Goal: Task Accomplishment & Management: Complete application form

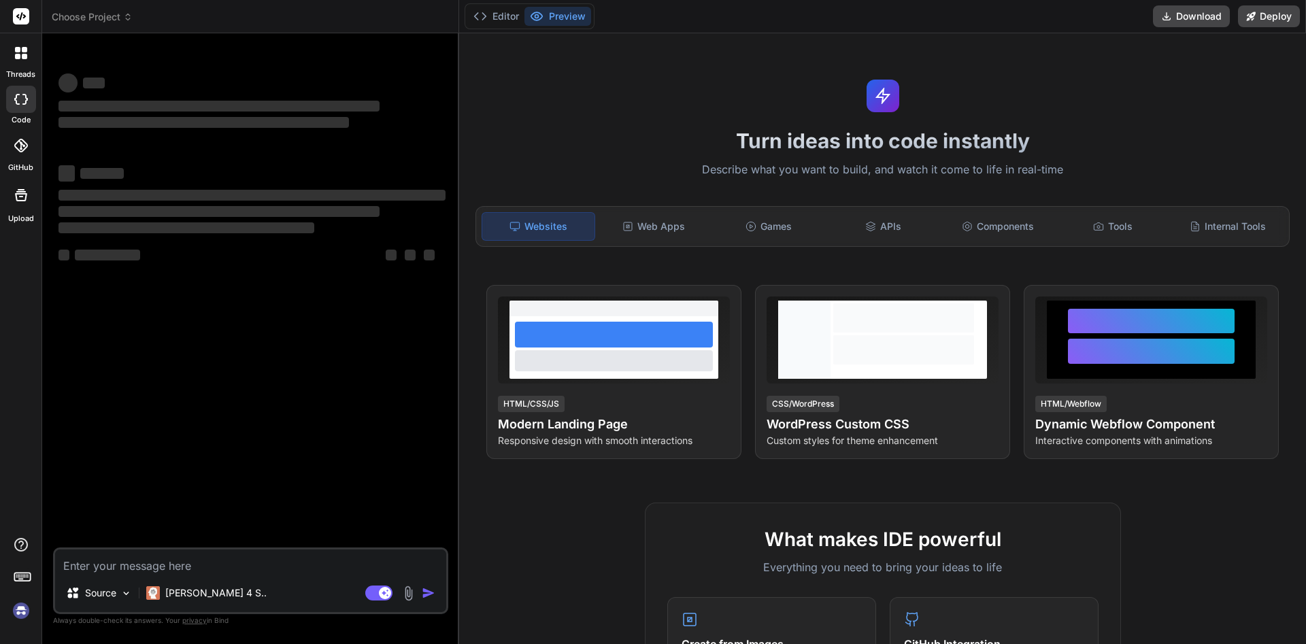
click at [1090, 57] on div "Turn ideas into code instantly Describe what you want to build, and watch it co…" at bounding box center [882, 338] width 847 height 611
click at [356, 189] on span "‌" at bounding box center [251, 195] width 387 height 14
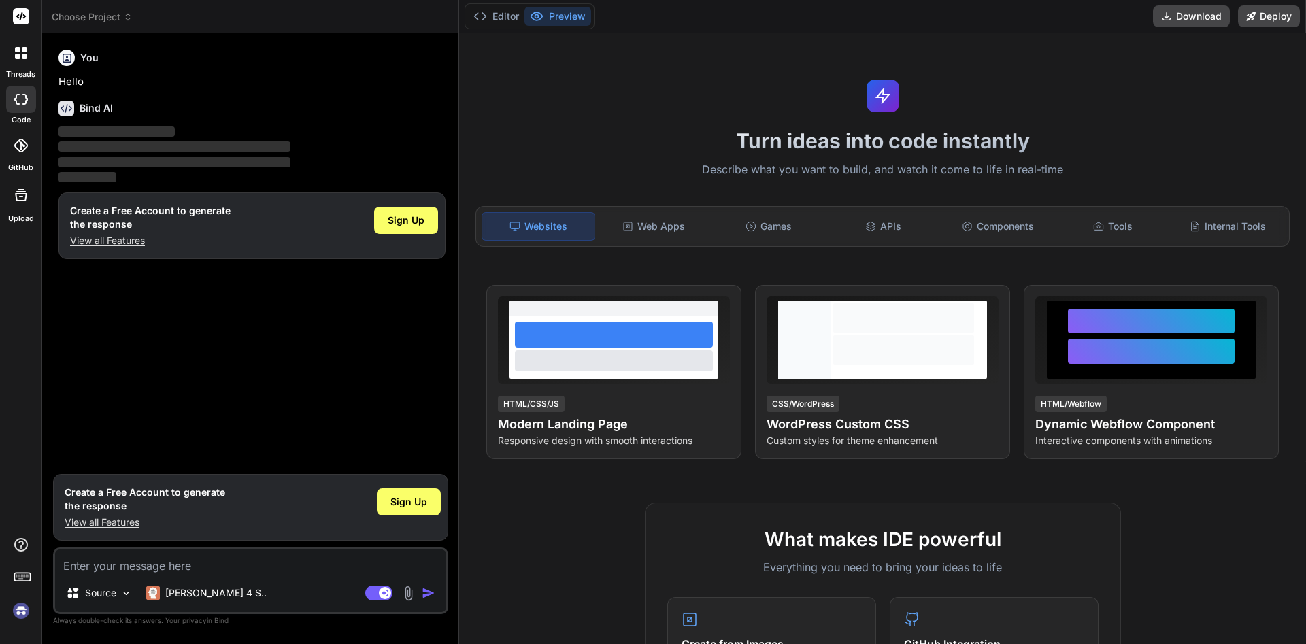
click at [436, 80] on p "Hello" at bounding box center [251, 82] width 387 height 16
click at [214, 358] on div "You Hello Bind AI ‌ ‌ ‌ ‌ Create a Free Account to generate the response View a…" at bounding box center [252, 255] width 392 height 423
click at [392, 504] on span "Sign Up" at bounding box center [408, 502] width 37 height 14
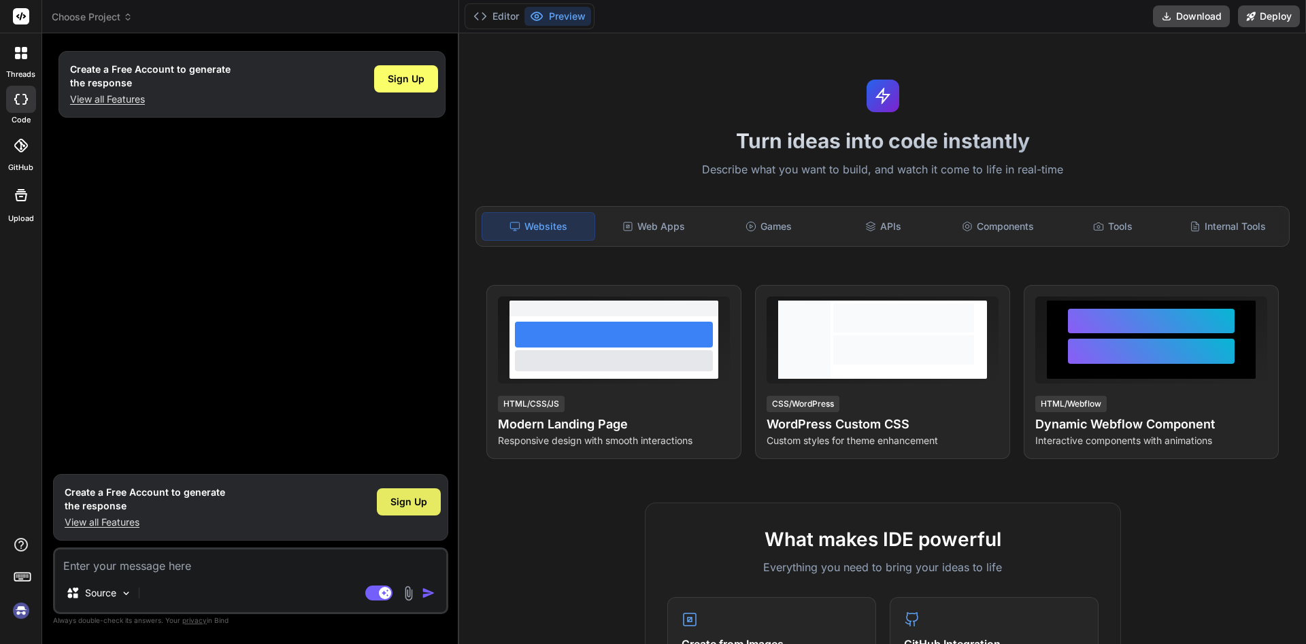
type textarea "x"
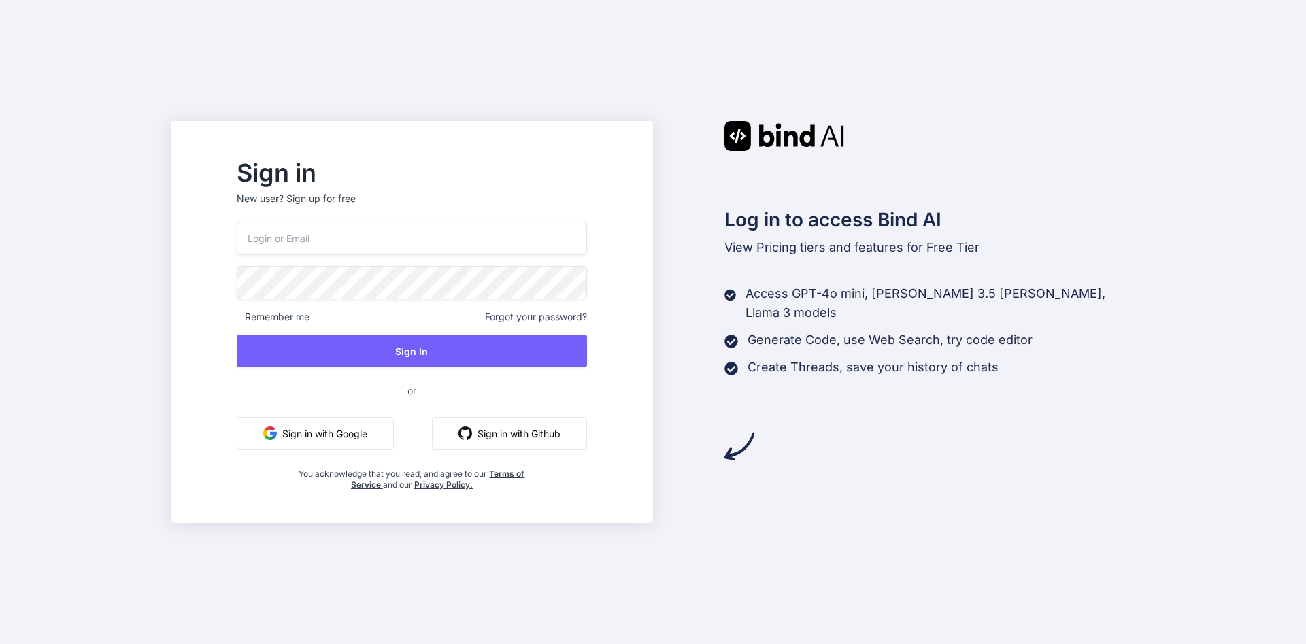
click at [465, 233] on input "email" at bounding box center [412, 238] width 350 height 33
paste input "sijihod486@lanipe.com"
type input "sijihod486@lanipe.com"
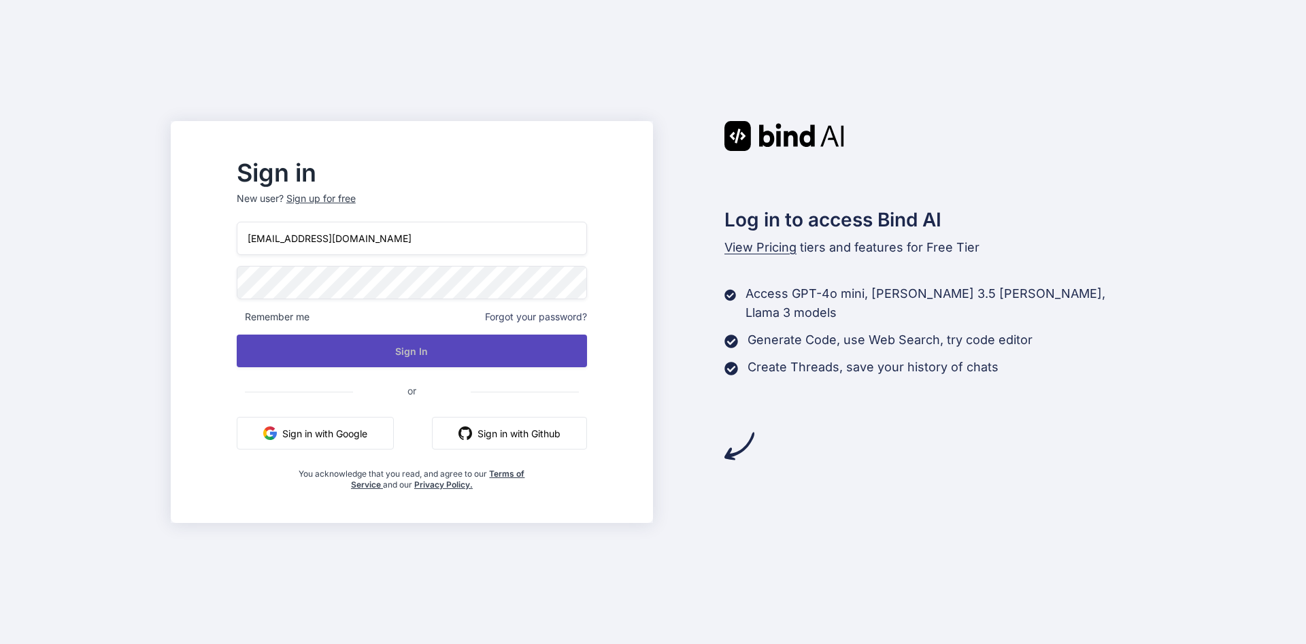
click at [505, 352] on button "Sign In" at bounding box center [412, 351] width 350 height 33
click at [429, 363] on button "Sign In" at bounding box center [412, 351] width 350 height 33
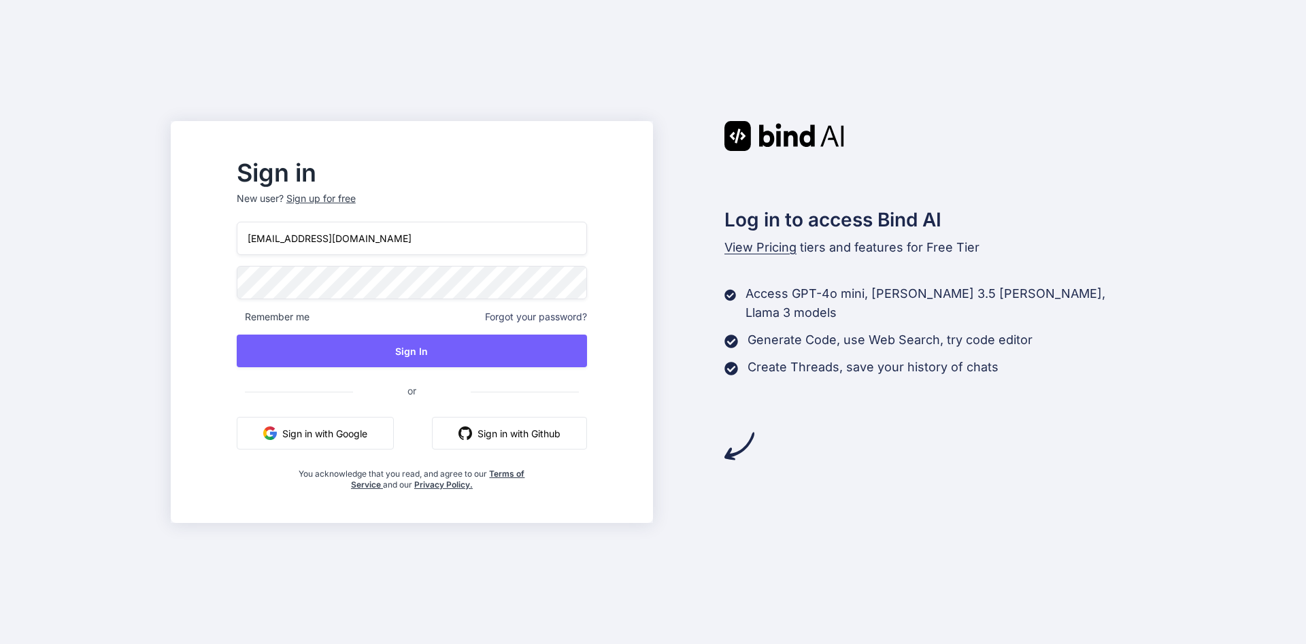
click at [356, 198] on div "Sign up for free" at bounding box center [320, 199] width 69 height 14
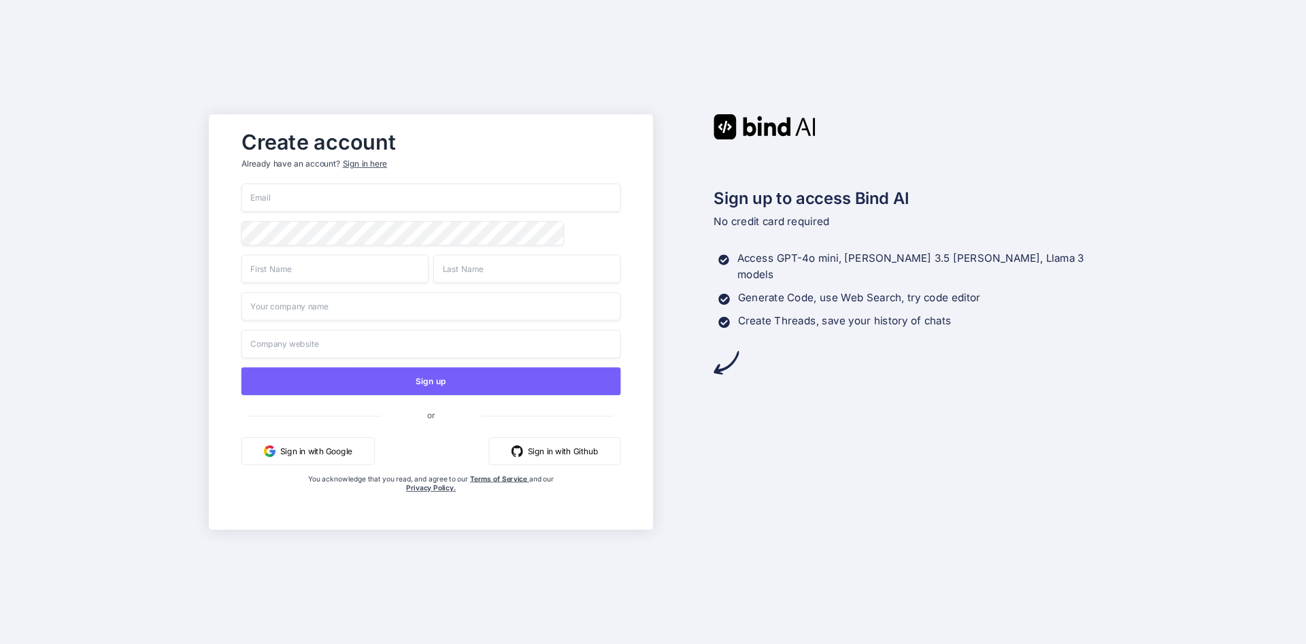
click at [625, 156] on div "Create account Already have an account? Sign in here Sign up or Sign in with Go…" at bounding box center [430, 322] width 407 height 397
click at [405, 188] on input "email" at bounding box center [431, 198] width 380 height 29
paste input "sijihod486@lanipe.com"
type input "sijihod486@lanipe.com"
click at [311, 283] on input "text" at bounding box center [334, 268] width 187 height 29
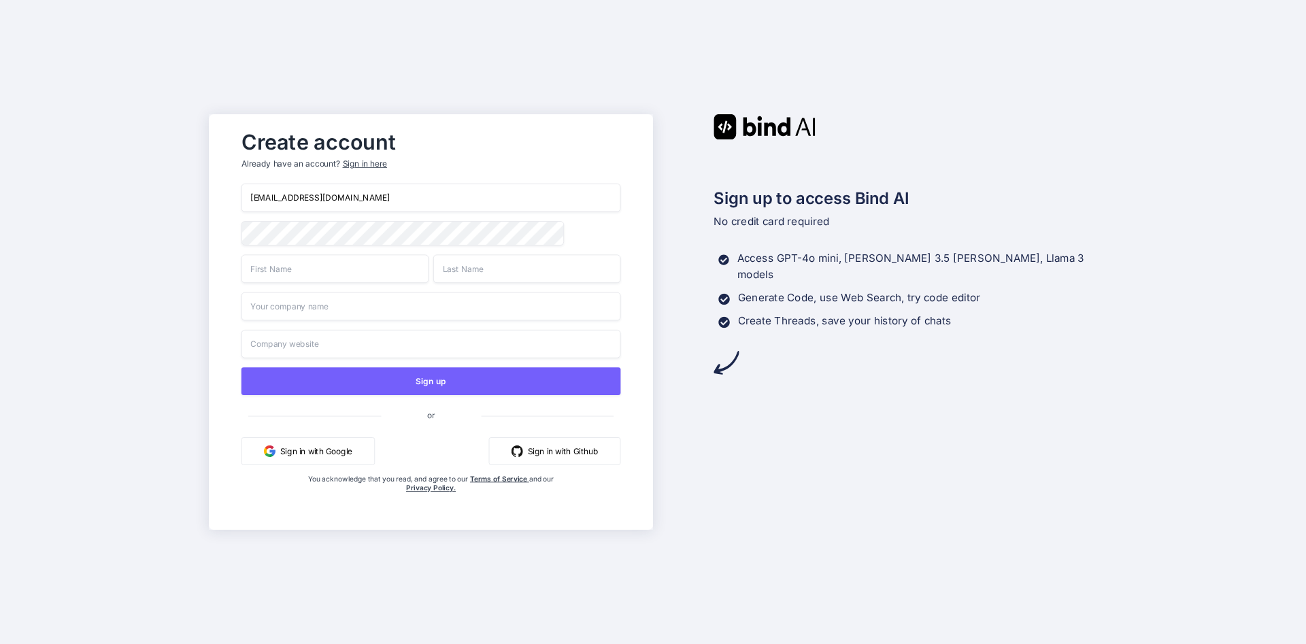
paste input "sijihod486@lanipe.com"
type input "sijihod"
paste input "sijihod486@lanipe.com"
type input "lanipe"
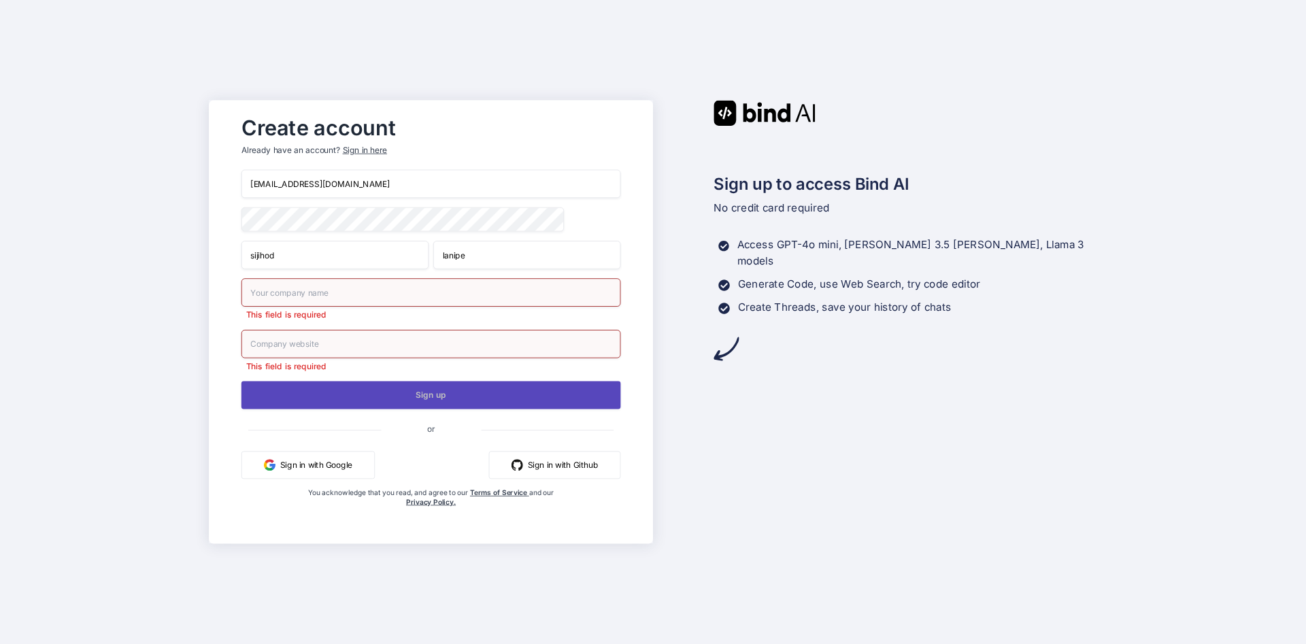
click at [454, 400] on button "Sign up" at bounding box center [431, 395] width 380 height 28
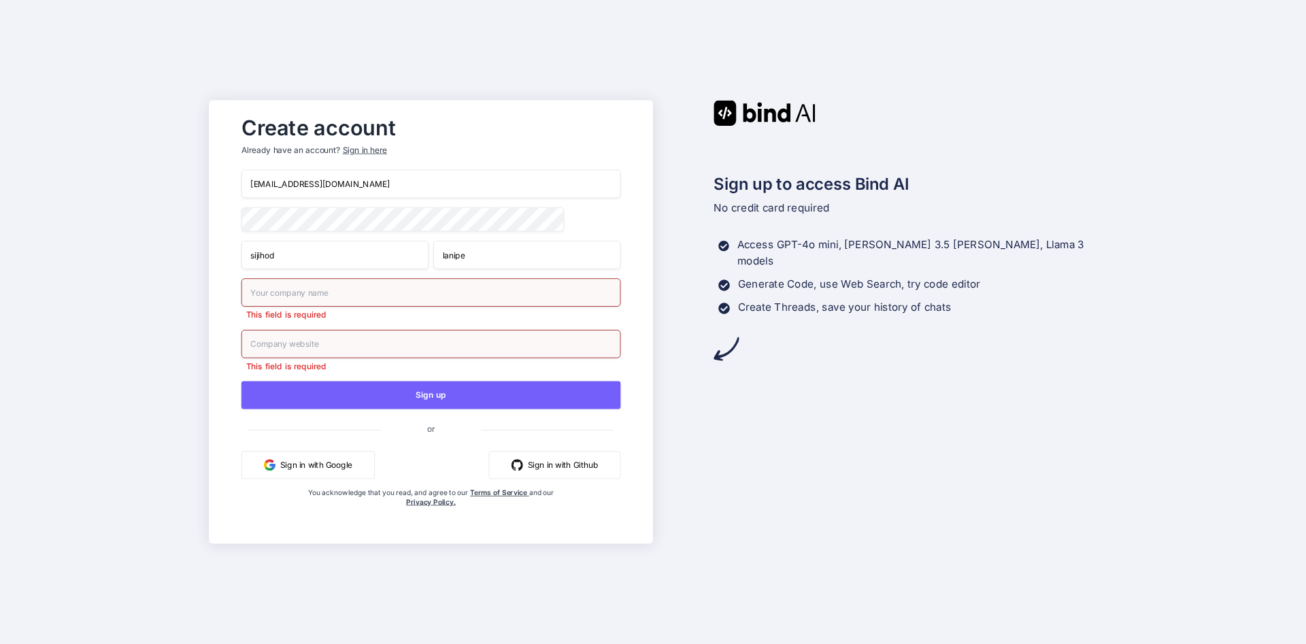
click at [372, 295] on input "text" at bounding box center [431, 292] width 380 height 29
type input "test"
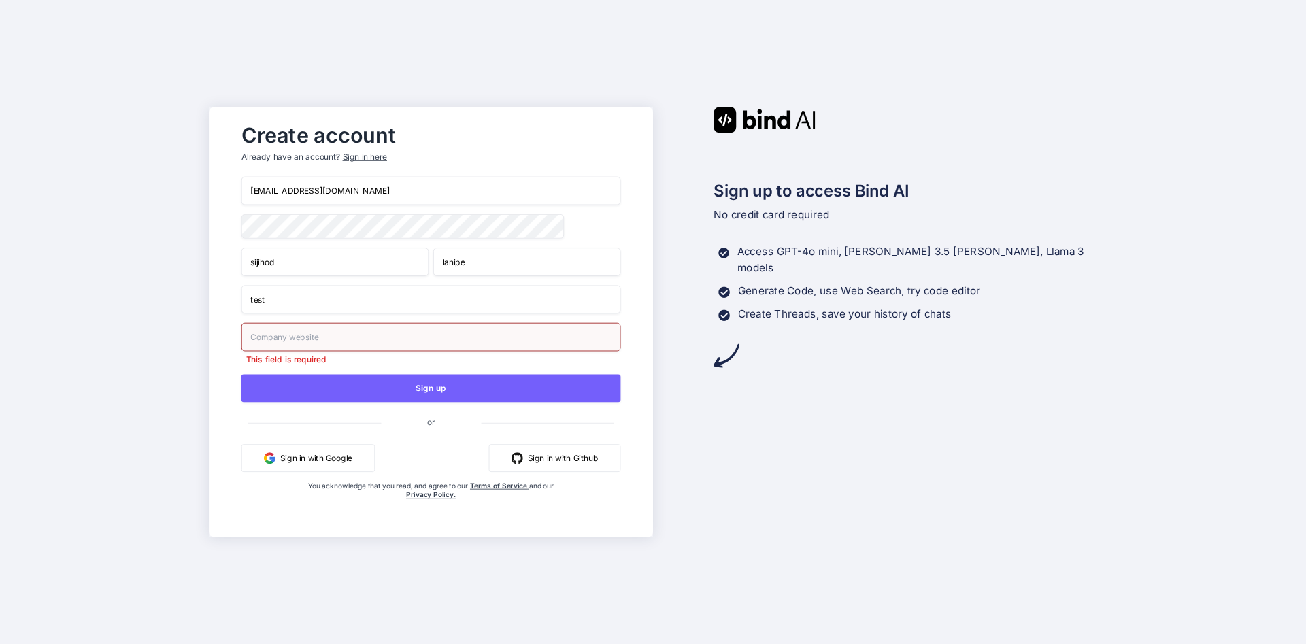
click at [354, 350] on input "text" at bounding box center [431, 337] width 380 height 29
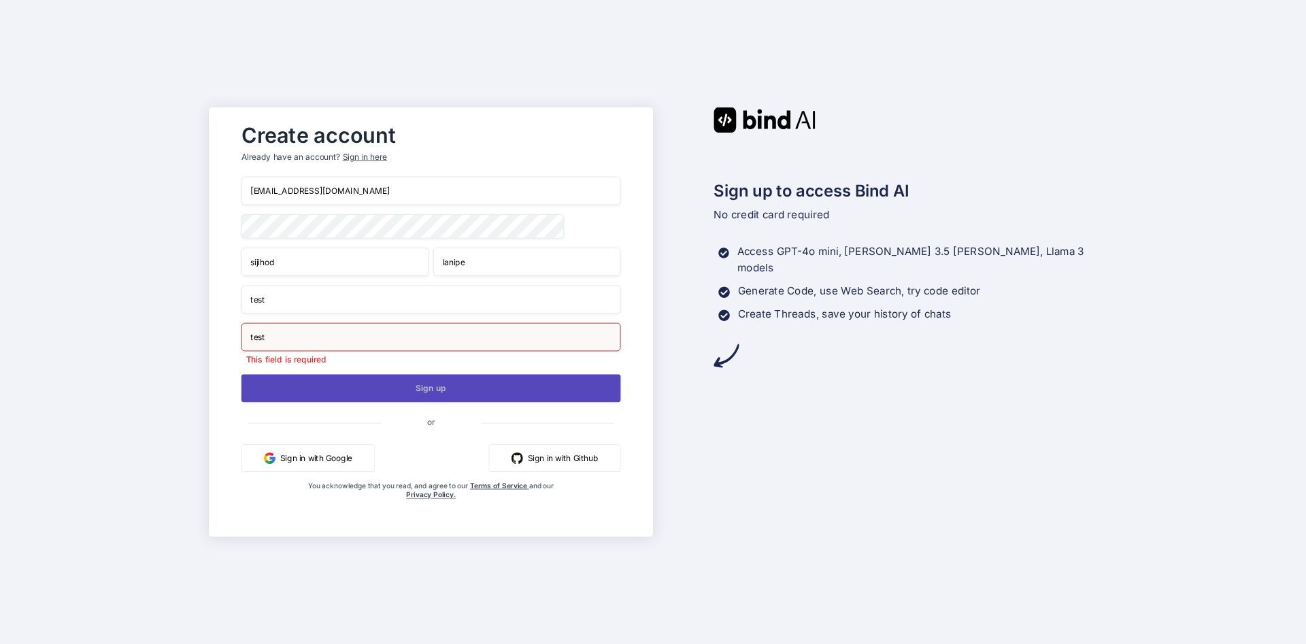
type input "test"
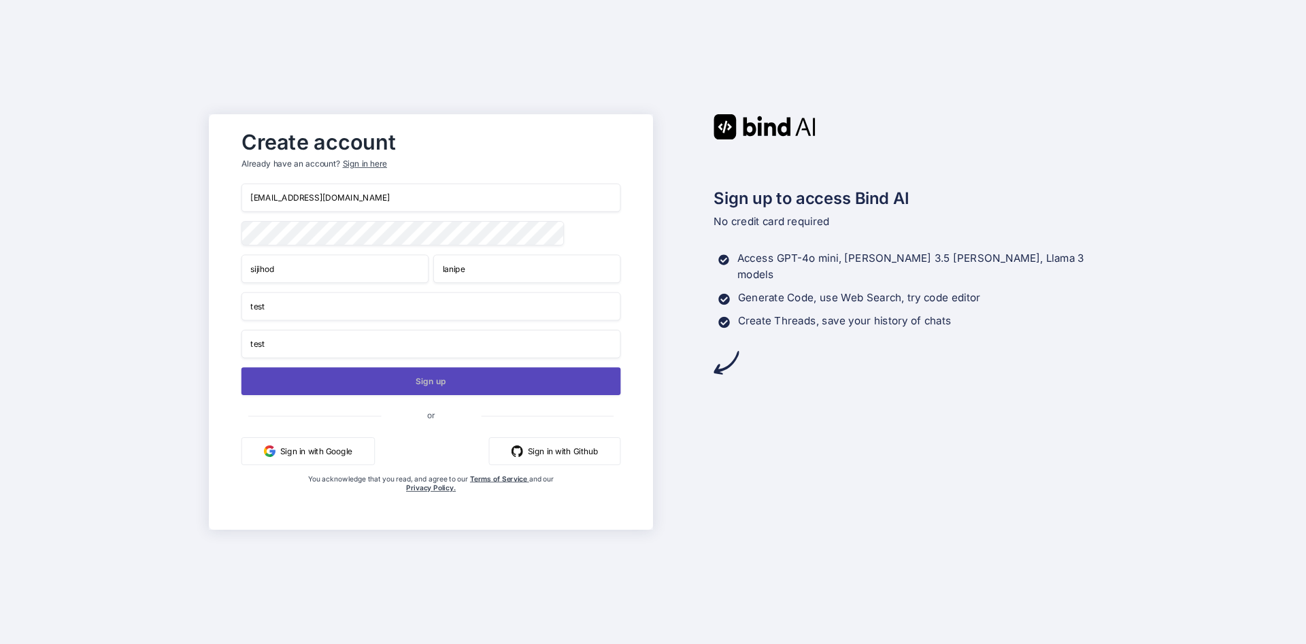
click at [404, 391] on button "Sign up" at bounding box center [431, 381] width 380 height 28
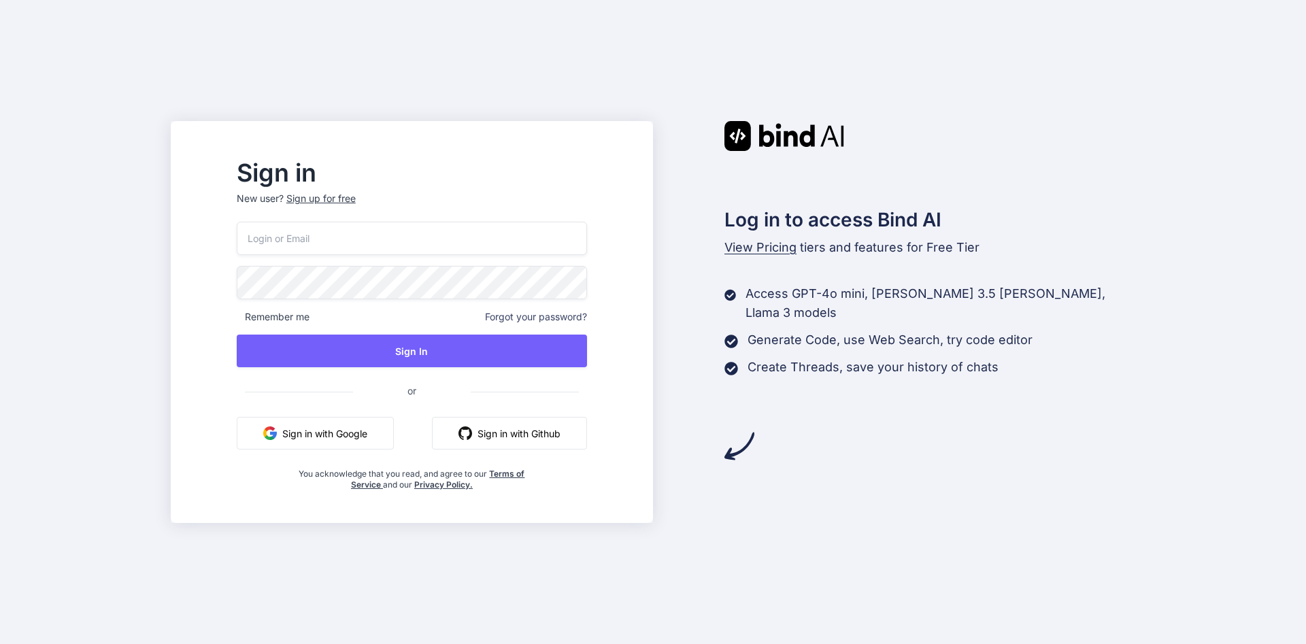
click at [409, 233] on input "email" at bounding box center [412, 238] width 350 height 33
paste input "sijihod486@lanipe.com"
type input "sijihod486@lanipe.com"
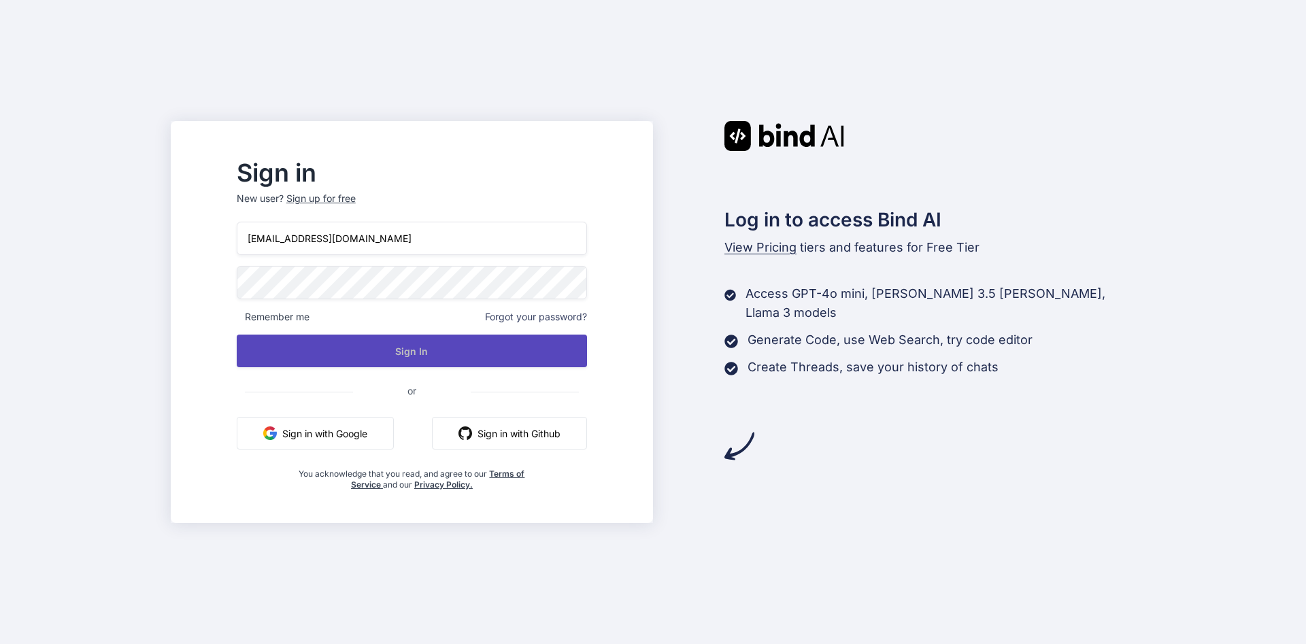
click at [428, 352] on button "Sign In" at bounding box center [412, 351] width 350 height 33
